Goal: Task Accomplishment & Management: Manage account settings

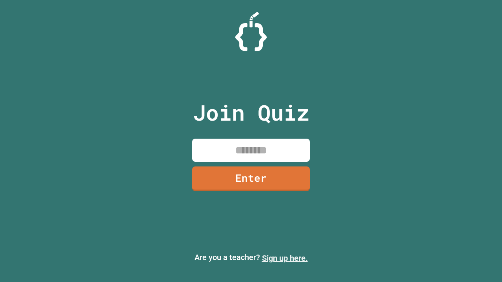
click at [285, 258] on link "Sign up here." at bounding box center [285, 258] width 46 height 9
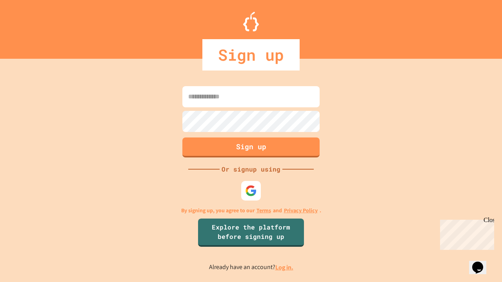
click at [285, 267] on link "Log in." at bounding box center [284, 267] width 18 height 8
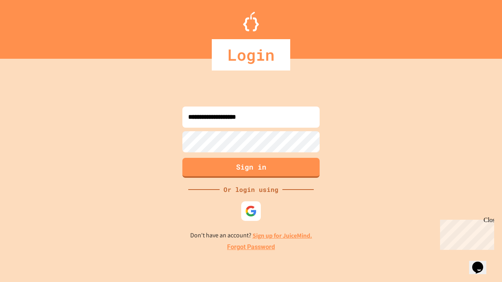
type input "**********"
